Goal: Information Seeking & Learning: Learn about a topic

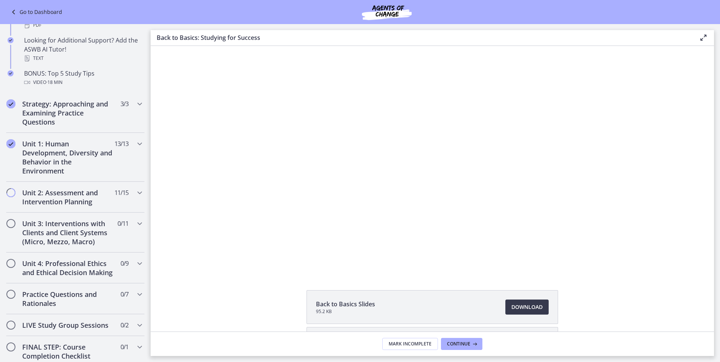
scroll to position [377, 0]
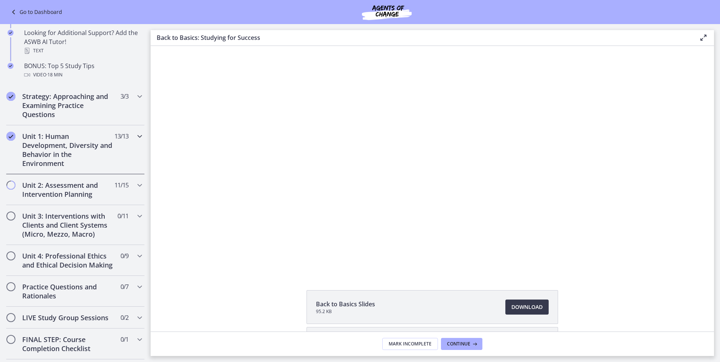
click at [135, 138] on icon "Chapters" at bounding box center [139, 136] width 9 height 9
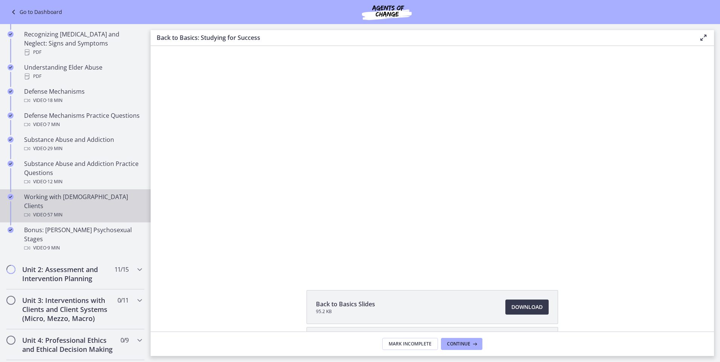
scroll to position [414, 0]
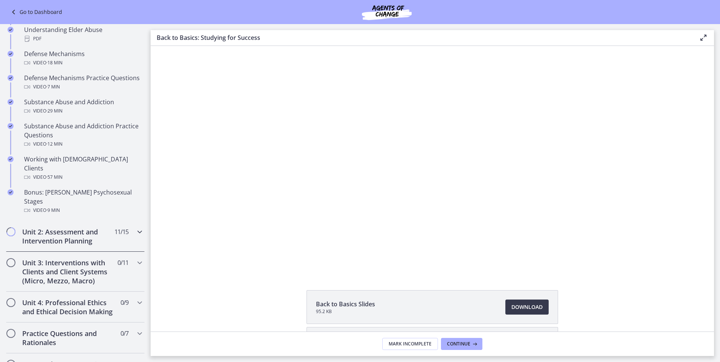
click at [135, 228] on icon "Chapters" at bounding box center [139, 232] width 9 height 9
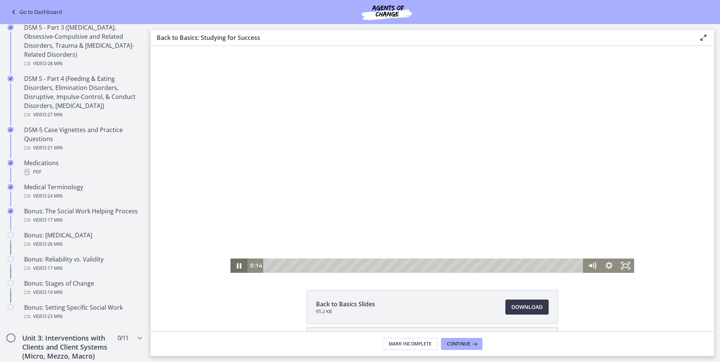
click at [237, 264] on icon "Pause" at bounding box center [239, 266] width 5 height 6
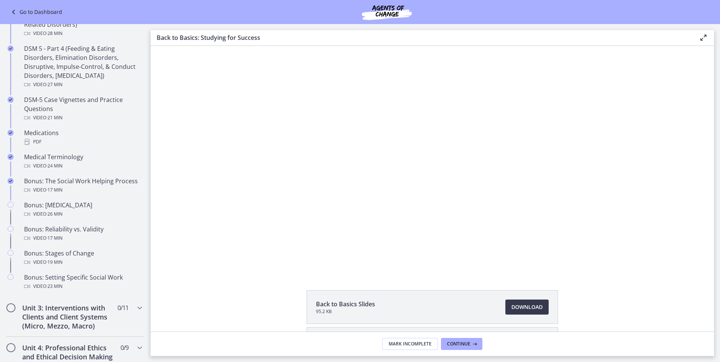
scroll to position [447, 0]
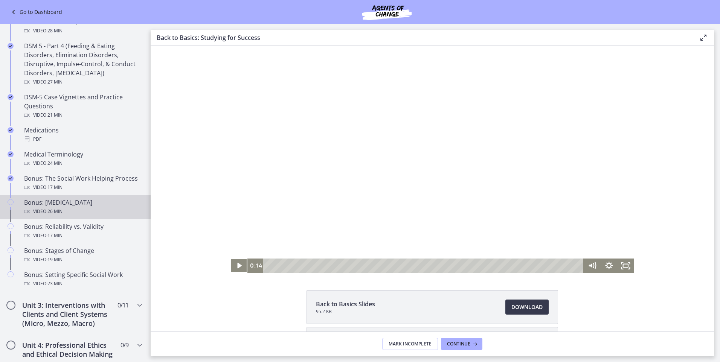
click at [86, 203] on div "Bonus: Personality Disorders Video · 26 min" at bounding box center [83, 207] width 118 height 18
click at [236, 265] on icon "Pause" at bounding box center [239, 266] width 17 height 14
